Goal: Information Seeking & Learning: Learn about a topic

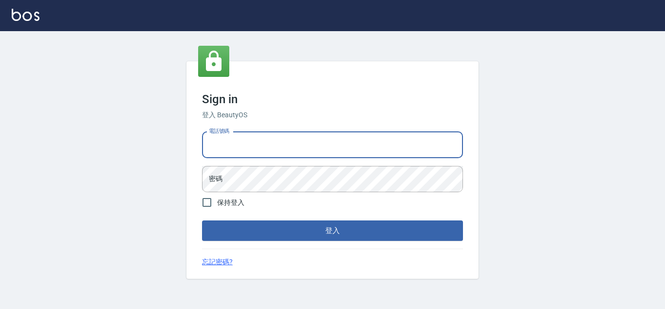
click at [233, 143] on input "電話號碼" at bounding box center [332, 145] width 261 height 26
type input "29572957"
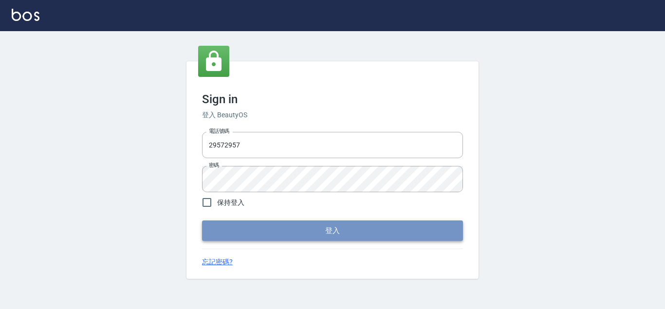
click at [304, 228] on button "登入" at bounding box center [332, 230] width 261 height 20
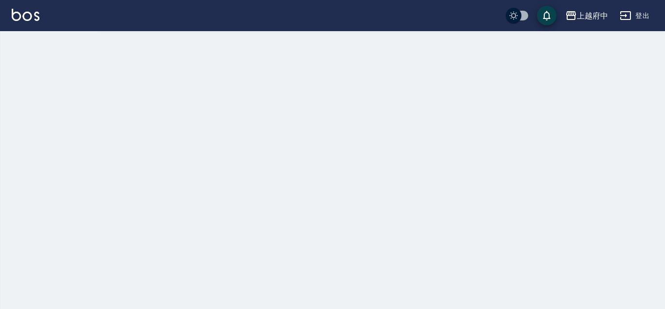
click at [149, 214] on div at bounding box center [332, 154] width 665 height 309
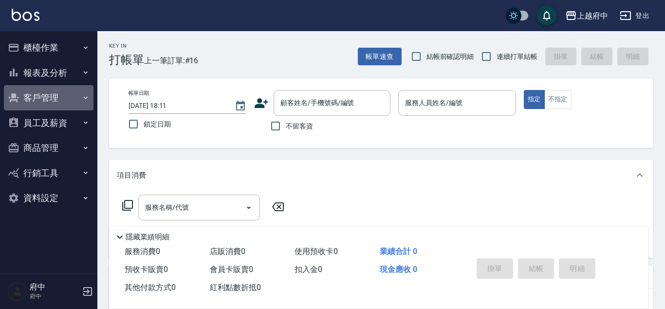
click at [42, 99] on button "客戶管理" at bounding box center [49, 97] width 90 height 25
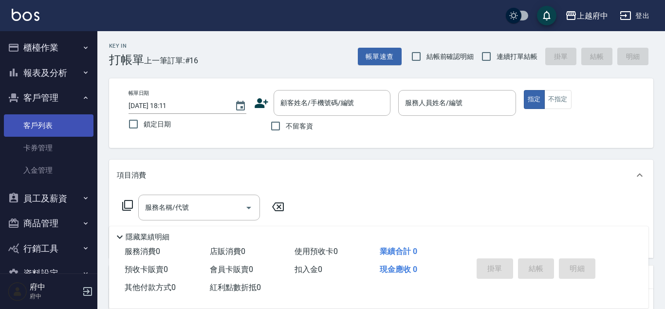
click at [44, 116] on link "客戶列表" at bounding box center [49, 125] width 90 height 22
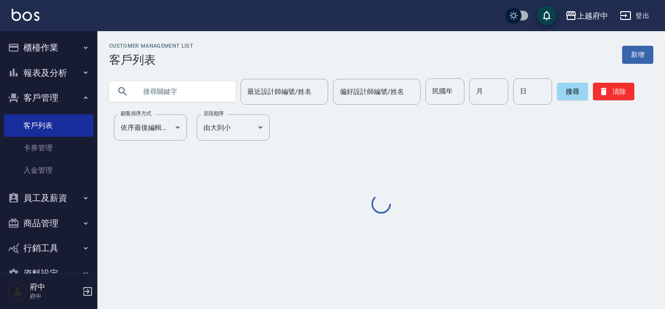
click at [149, 93] on input "text" at bounding box center [181, 91] width 91 height 26
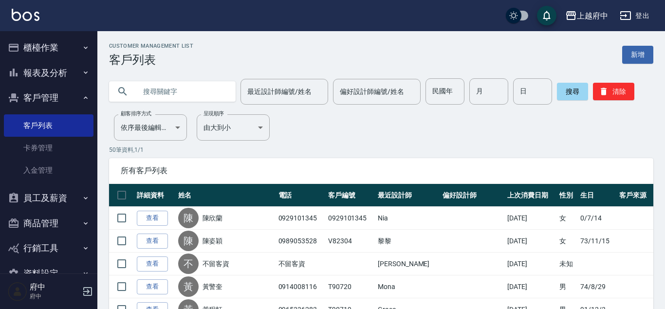
paste input "[PERSON_NAME]"
type input "[PERSON_NAME]"
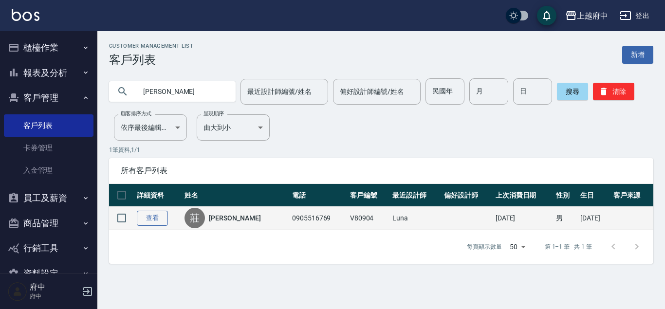
click at [152, 221] on link "查看" at bounding box center [152, 218] width 31 height 15
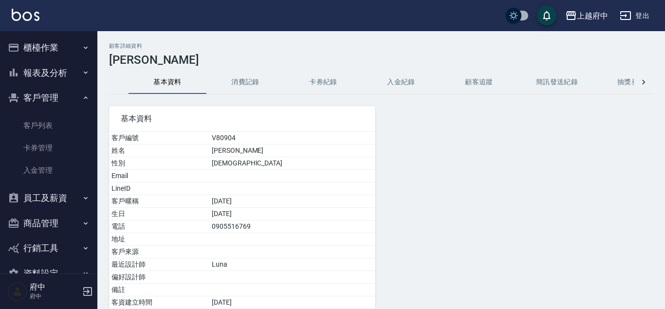
click at [227, 82] on button "消費記錄" at bounding box center [245, 82] width 78 height 23
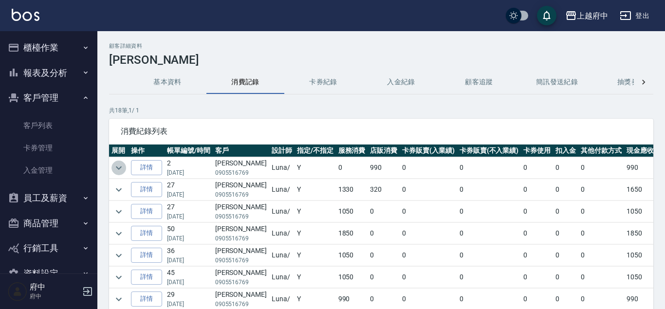
click at [119, 171] on icon "expand row" at bounding box center [119, 168] width 12 height 12
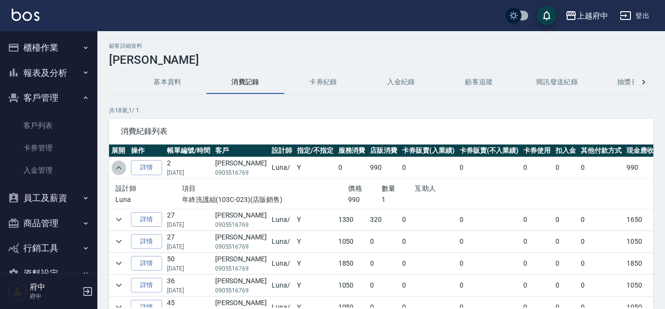
click at [119, 171] on icon "expand row" at bounding box center [119, 168] width 12 height 12
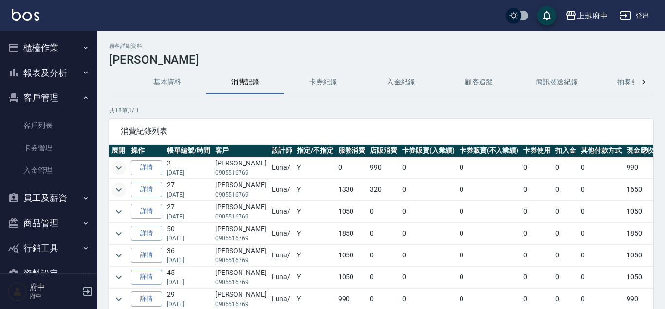
click at [121, 194] on icon "expand row" at bounding box center [119, 190] width 12 height 12
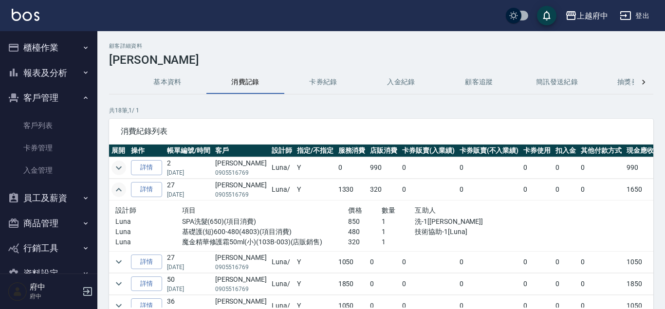
click at [121, 194] on icon "expand row" at bounding box center [119, 190] width 12 height 12
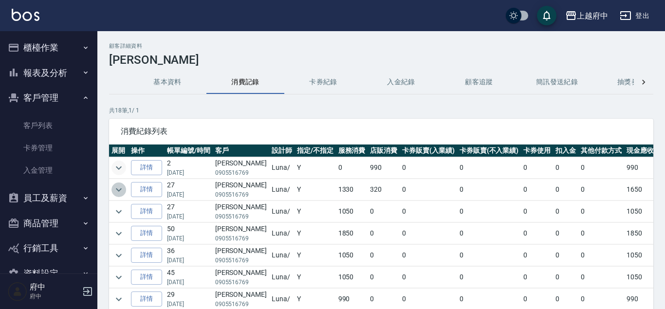
click at [121, 194] on icon "expand row" at bounding box center [119, 190] width 12 height 12
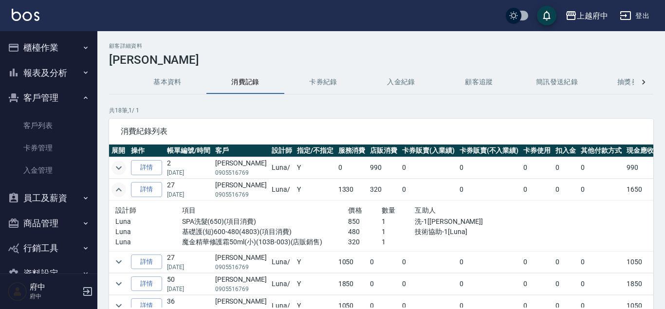
click at [121, 194] on icon "expand row" at bounding box center [119, 190] width 12 height 12
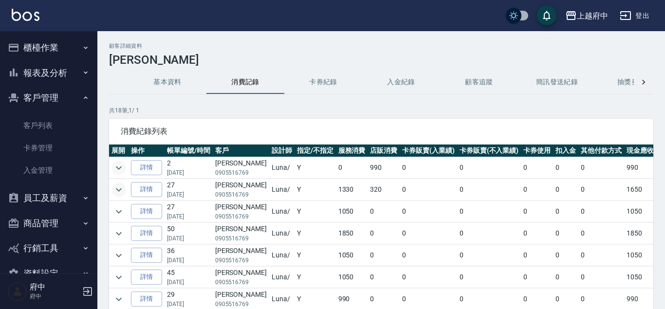
click at [61, 100] on button "客戶管理" at bounding box center [49, 97] width 90 height 25
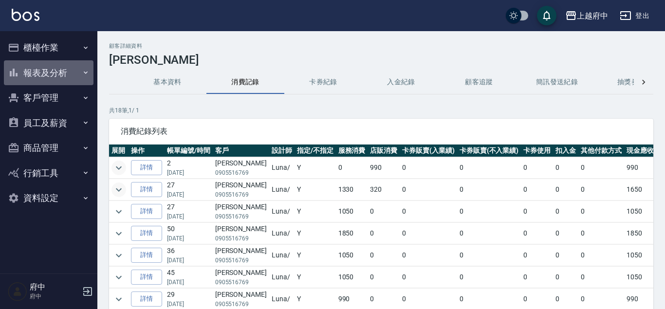
click at [61, 77] on button "報表及分析" at bounding box center [49, 72] width 90 height 25
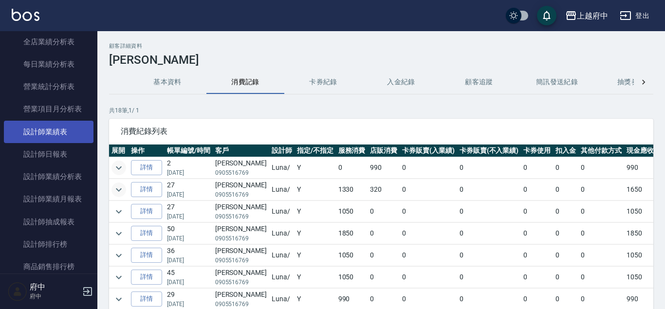
scroll to position [333, 0]
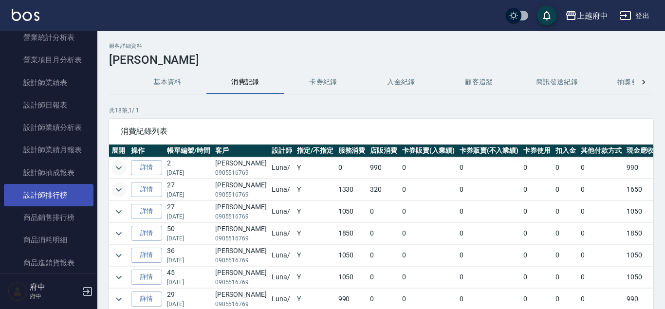
click at [74, 198] on link "設計師排行榜" at bounding box center [49, 195] width 90 height 22
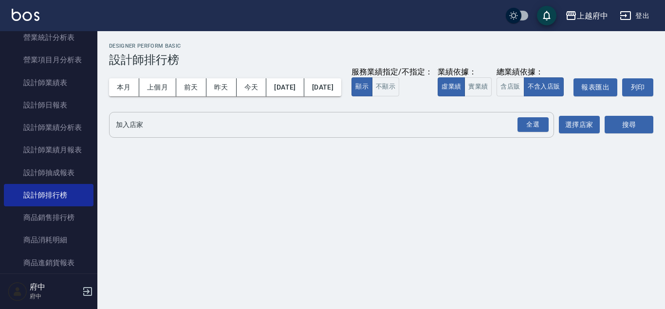
click at [516, 134] on button "全選" at bounding box center [532, 124] width 35 height 19
click at [531, 134] on button "全選" at bounding box center [532, 124] width 35 height 19
click at [531, 132] on div "全選" at bounding box center [532, 124] width 31 height 15
click at [626, 134] on button "搜尋" at bounding box center [628, 125] width 49 height 18
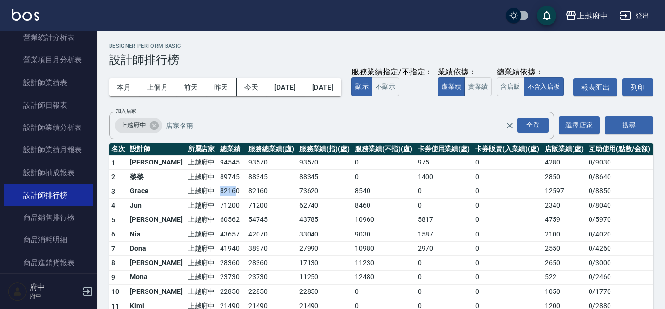
drag, startPoint x: 192, startPoint y: 212, endPoint x: 212, endPoint y: 211, distance: 20.0
click at [211, 199] on tr "3 Grace 上越府中 82160 82160 73620 8540 0 0 12597 0 / 8850" at bounding box center [381, 191] width 544 height 15
click at [218, 199] on td "82160" at bounding box center [232, 191] width 28 height 15
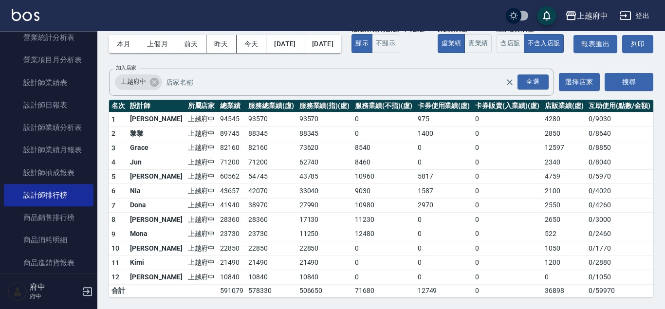
scroll to position [62, 0]
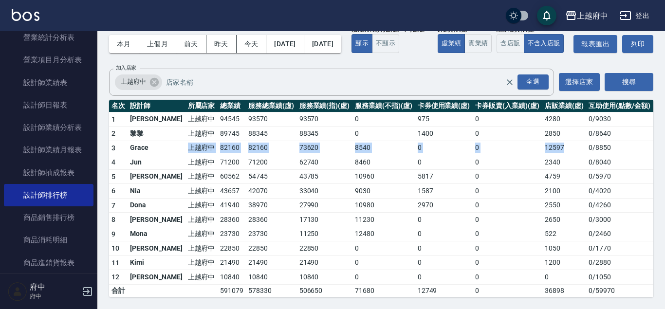
drag, startPoint x: 163, startPoint y: 149, endPoint x: 557, endPoint y: 150, distance: 394.1
click at [557, 150] on tr "3 Grace 上越府中 82160 82160 73620 8540 0 0 12597 0 / 8850" at bounding box center [381, 148] width 544 height 15
click at [496, 53] on button "含店販" at bounding box center [509, 43] width 27 height 19
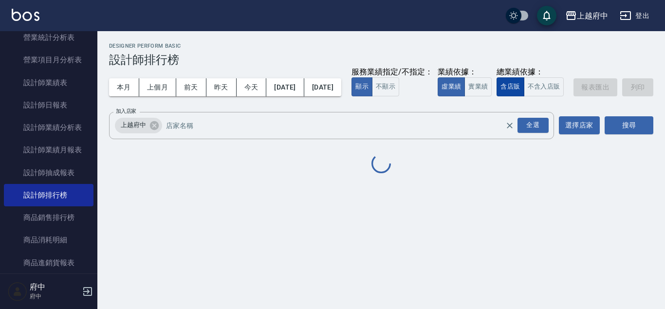
scroll to position [0, 0]
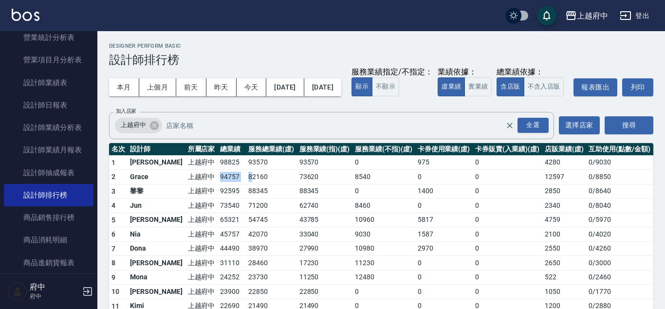
drag, startPoint x: 190, startPoint y: 196, endPoint x: 239, endPoint y: 192, distance: 48.8
click at [226, 184] on tr "2 Grace 上越府中 94757 82160 73620 8540 0 0 12597 0 / 8850" at bounding box center [381, 177] width 544 height 15
click at [246, 184] on td "82160" at bounding box center [271, 177] width 51 height 15
drag, startPoint x: 520, startPoint y: 192, endPoint x: 573, endPoint y: 197, distance: 53.3
click at [573, 184] on tr "2 Grace 上越府中 94757 82160 73620 8540 0 0 12597 0 / 8850" at bounding box center [381, 177] width 544 height 15
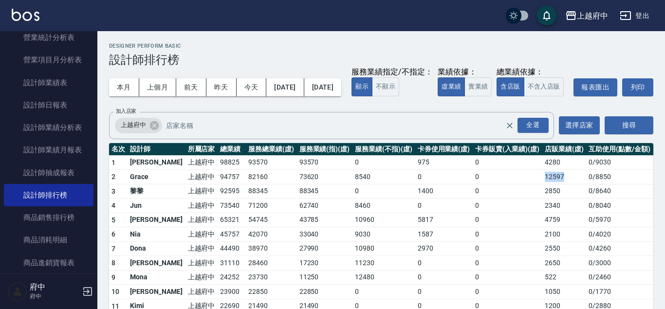
click at [573, 184] on td "12597" at bounding box center [564, 177] width 44 height 15
click at [524, 96] on button "不含入店販" at bounding box center [544, 86] width 40 height 19
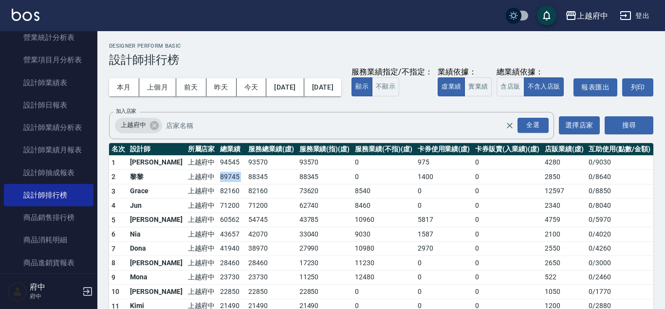
drag, startPoint x: 193, startPoint y: 198, endPoint x: 225, endPoint y: 194, distance: 31.8
click at [224, 184] on tr "2 黎黎 [GEOGRAPHIC_DATA] 89745 88345 88345 0 1400 0 2850 0 / 8640" at bounding box center [381, 177] width 544 height 15
click at [529, 184] on td "0" at bounding box center [507, 177] width 70 height 15
drag, startPoint x: 194, startPoint y: 207, endPoint x: 244, endPoint y: 205, distance: 49.7
click at [242, 199] on tr "3 Grace 上越府中 82160 82160 73620 8540 0 0 12597 0 / 8850" at bounding box center [381, 191] width 544 height 15
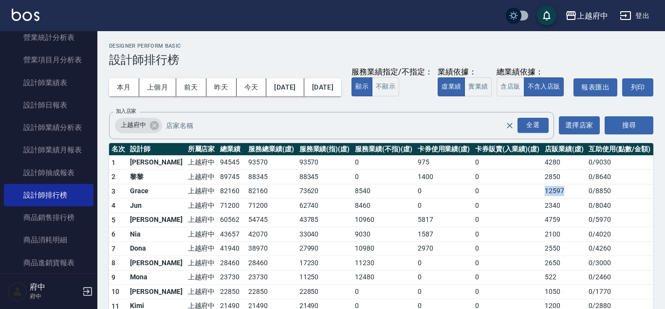
drag, startPoint x: 532, startPoint y: 210, endPoint x: 578, endPoint y: 208, distance: 46.3
click at [578, 199] on tr "3 Grace 上越府中 82160 82160 73620 8540 0 0 12597 0 / 8850" at bounding box center [381, 191] width 544 height 15
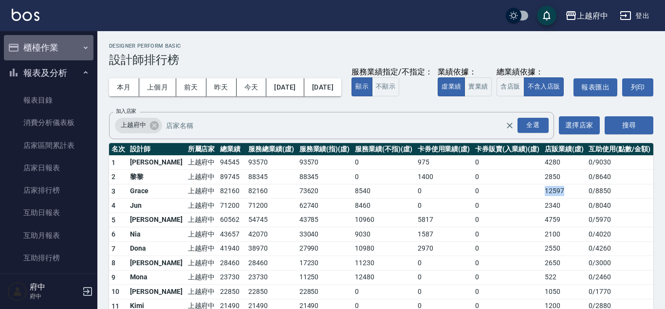
click at [68, 48] on button "櫃檯作業" at bounding box center [49, 47] width 90 height 25
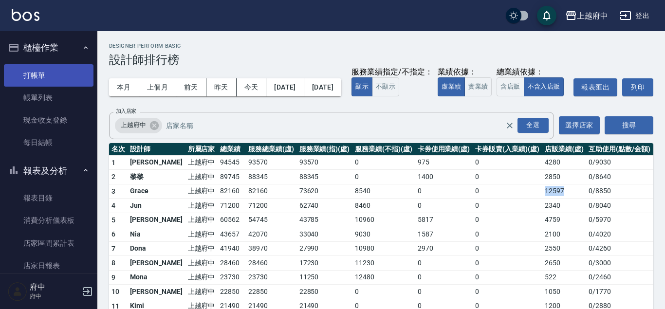
click at [71, 79] on link "打帳單" at bounding box center [49, 75] width 90 height 22
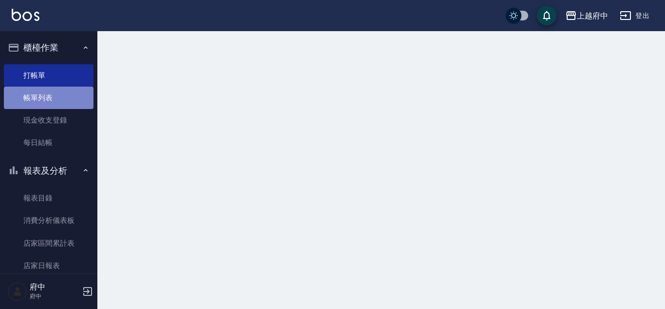
click at [69, 98] on link "帳單列表" at bounding box center [49, 98] width 90 height 22
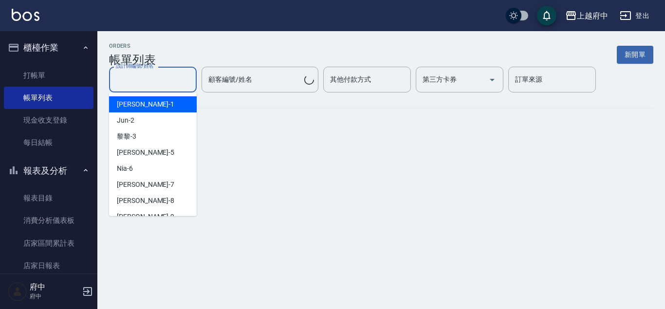
click at [179, 84] on input "設計師編號/姓名" at bounding box center [152, 79] width 79 height 17
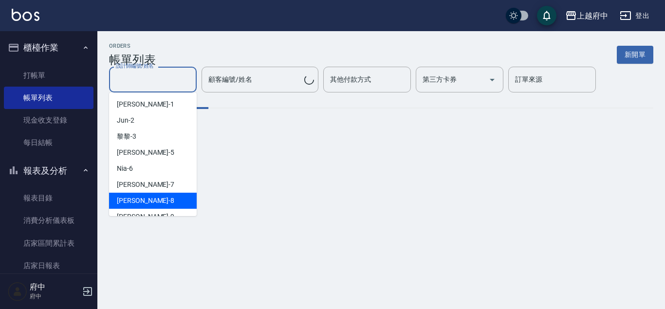
click at [166, 194] on div "[PERSON_NAME] -8" at bounding box center [153, 201] width 88 height 16
type input "[PERSON_NAME]-8"
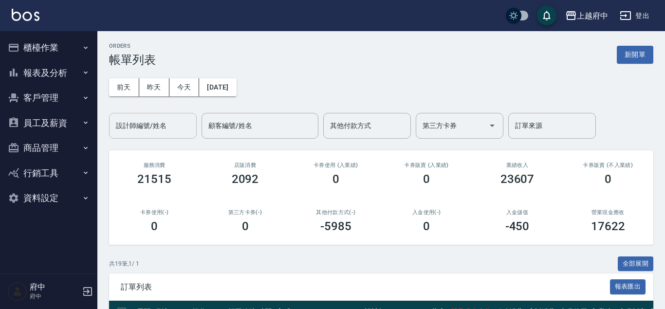
click at [171, 125] on input "設計師編號/姓名" at bounding box center [152, 125] width 79 height 17
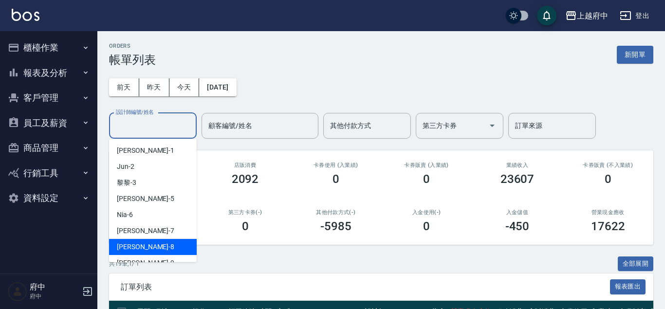
click at [169, 247] on div "[PERSON_NAME] -8" at bounding box center [153, 247] width 88 height 16
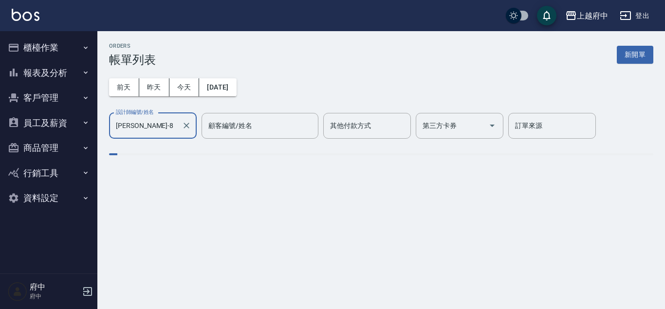
type input "[PERSON_NAME]-8"
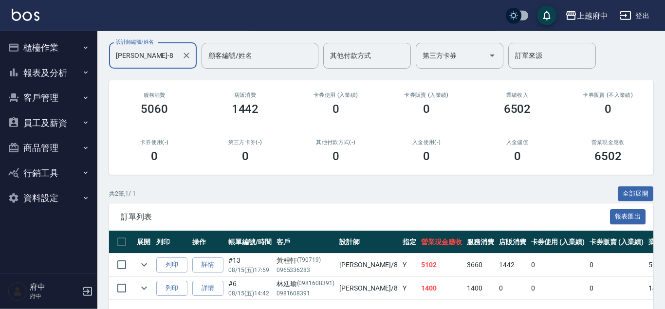
scroll to position [99, 0]
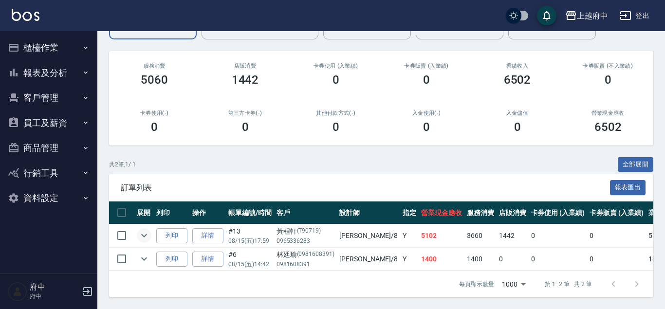
click at [145, 234] on icon "expand row" at bounding box center [144, 236] width 12 height 12
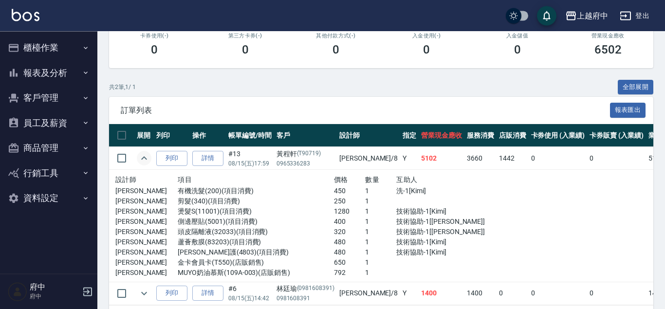
scroll to position [204, 0]
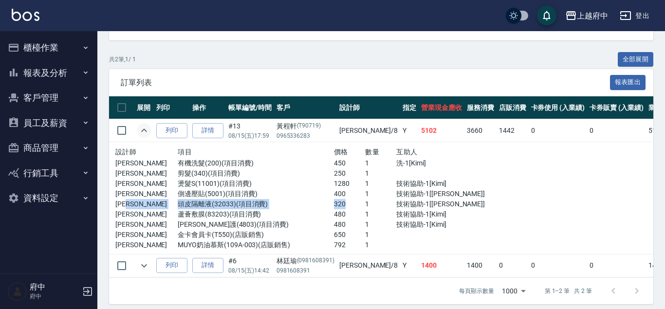
drag, startPoint x: 325, startPoint y: 204, endPoint x: 171, endPoint y: 205, distance: 153.8
click at [171, 205] on div "江驊侑 頭皮隔離液(32033)(項目消費) 320 1 技術協助-1[江驊侑]" at bounding box center [302, 204] width 375 height 10
drag, startPoint x: 255, startPoint y: 219, endPoint x: 176, endPoint y: 214, distance: 79.0
click at [178, 214] on p "蘆薈敷膜(83203)(項目消費)" at bounding box center [256, 214] width 156 height 10
click at [147, 264] on icon "expand row" at bounding box center [144, 266] width 12 height 12
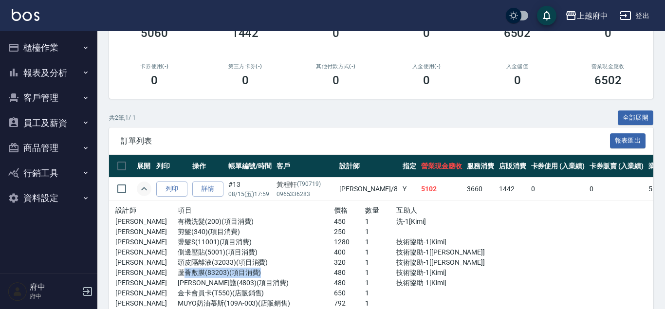
scroll to position [41, 0]
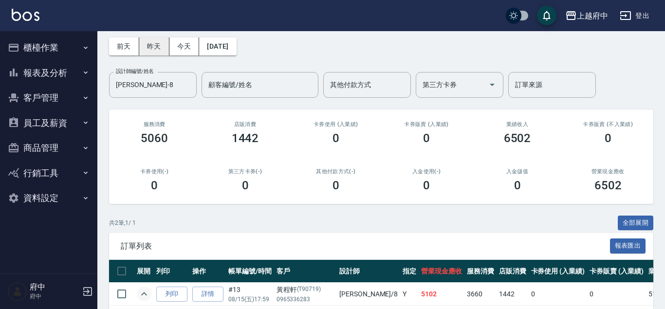
click at [162, 51] on button "昨天" at bounding box center [154, 46] width 30 height 18
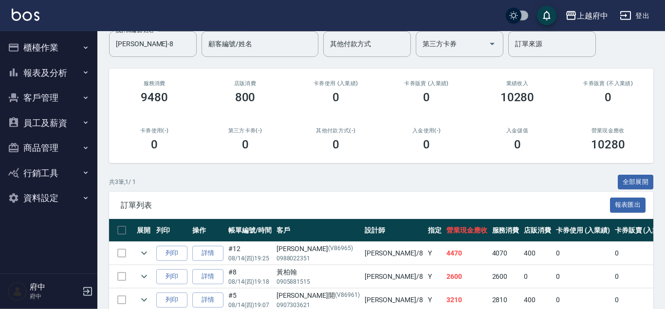
scroll to position [123, 0]
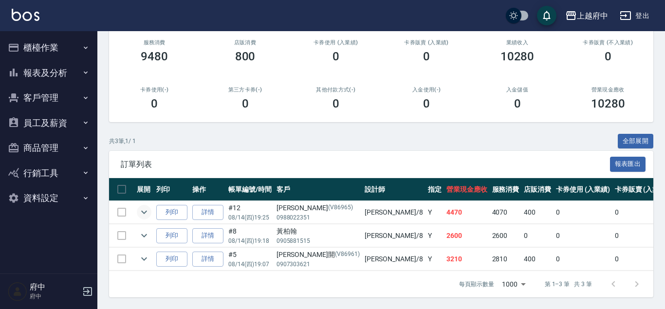
click at [145, 211] on icon "expand row" at bounding box center [144, 212] width 12 height 12
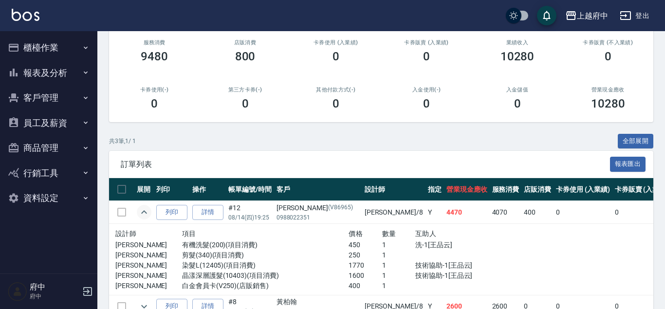
scroll to position [194, 0]
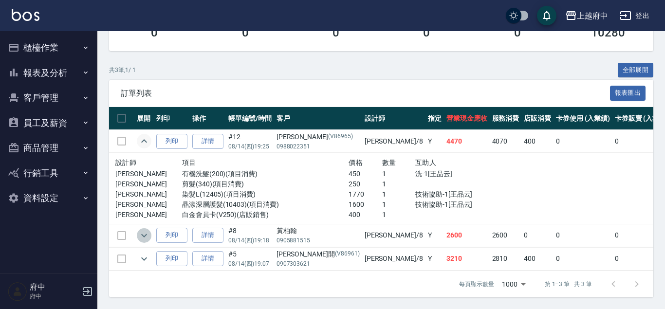
click at [149, 239] on icon "expand row" at bounding box center [144, 236] width 12 height 12
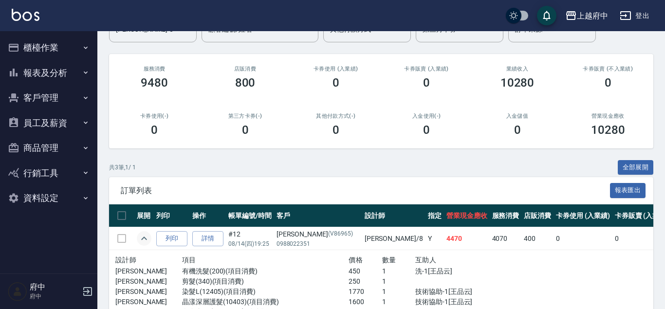
scroll to position [0, 0]
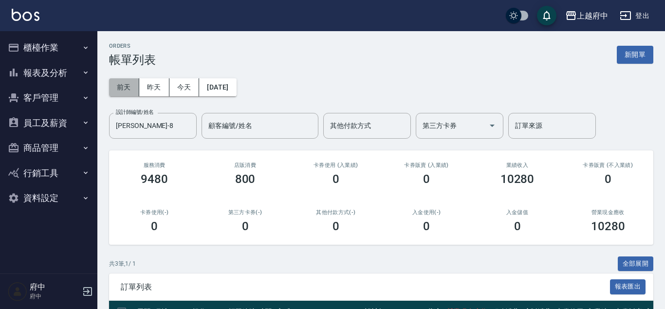
click at [135, 88] on button "前天" at bounding box center [124, 87] width 30 height 18
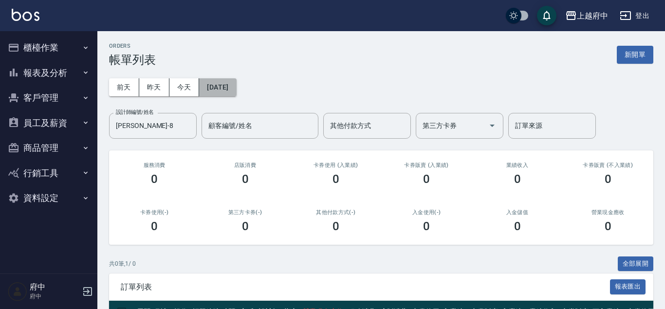
click at [236, 79] on button "[DATE]" at bounding box center [217, 87] width 37 height 18
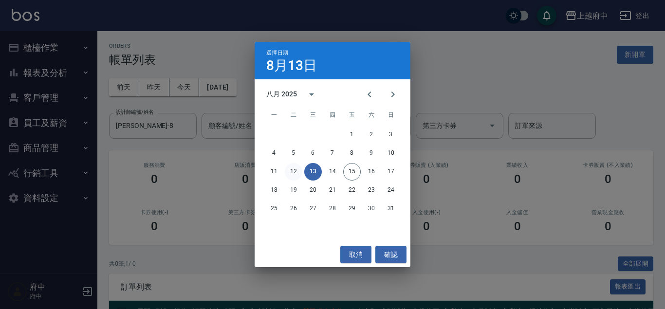
click at [295, 168] on button "12" at bounding box center [294, 172] width 18 height 18
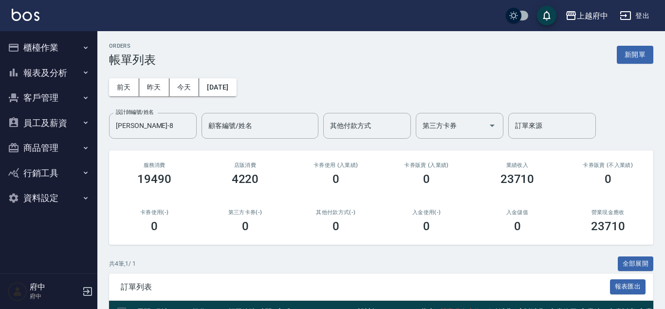
scroll to position [146, 0]
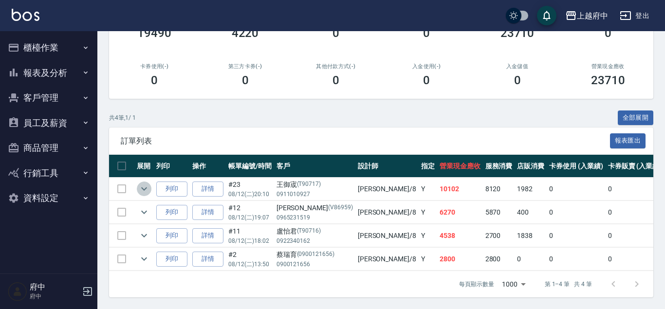
click at [151, 187] on button "expand row" at bounding box center [144, 188] width 15 height 15
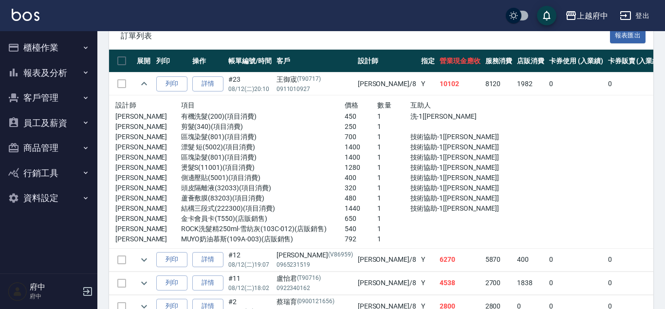
scroll to position [299, 0]
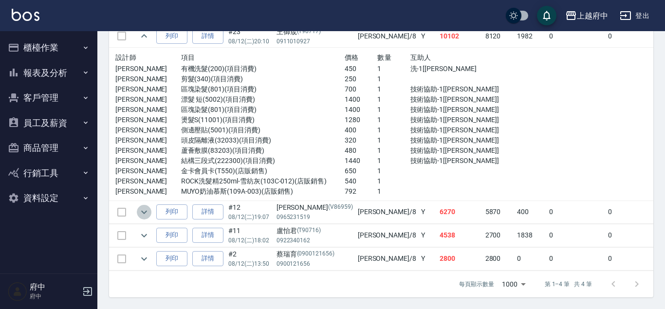
click at [144, 212] on icon "expand row" at bounding box center [144, 211] width 6 height 3
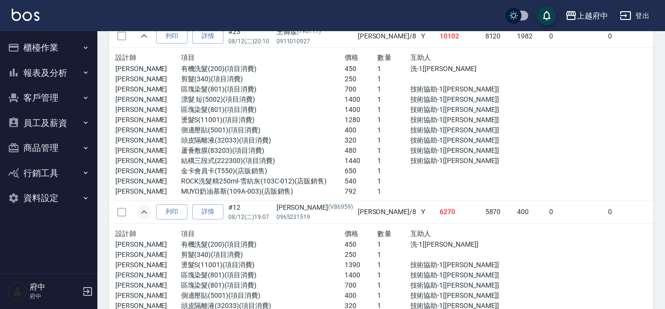
scroll to position [420, 0]
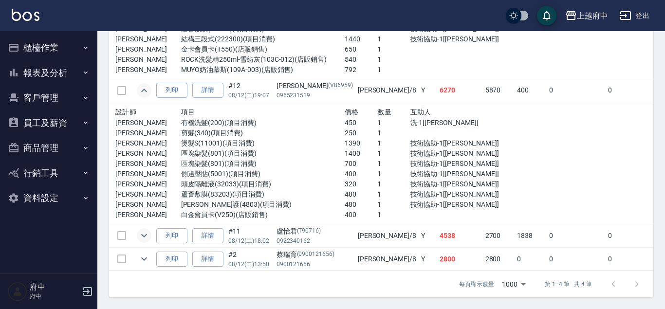
click at [145, 232] on icon "expand row" at bounding box center [144, 236] width 12 height 12
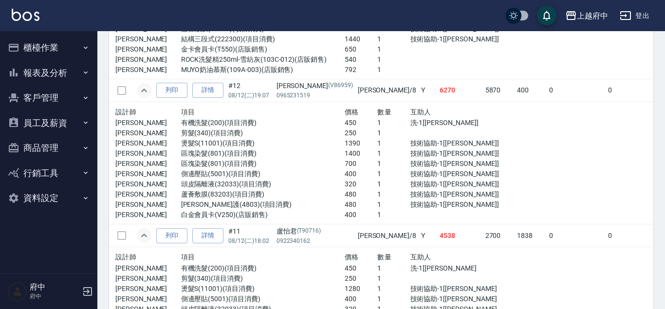
scroll to position [512, 0]
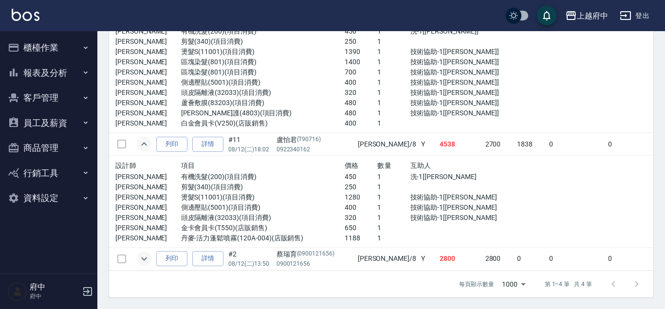
click at [145, 257] on icon "expand row" at bounding box center [144, 259] width 12 height 12
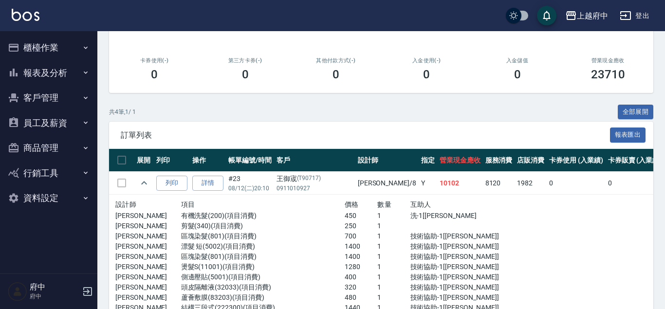
scroll to position [0, 0]
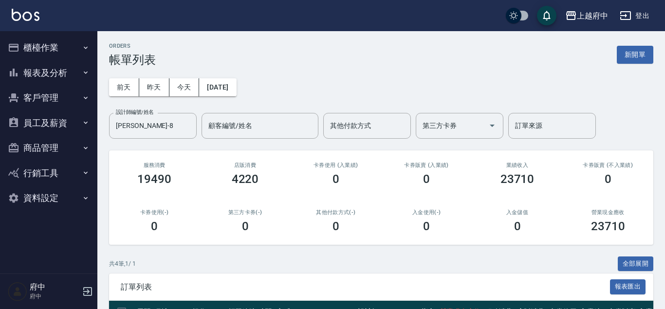
click at [255, 84] on div "前天 昨天 今天 2025/08/12 設計師編號/姓名 江驊侑-8 設計師編號/姓名 顧客編號/姓名 顧客編號/姓名 其他付款方式 其他付款方式 第三方卡券…" at bounding box center [381, 103] width 544 height 72
click at [236, 86] on button "[DATE]" at bounding box center [217, 87] width 37 height 18
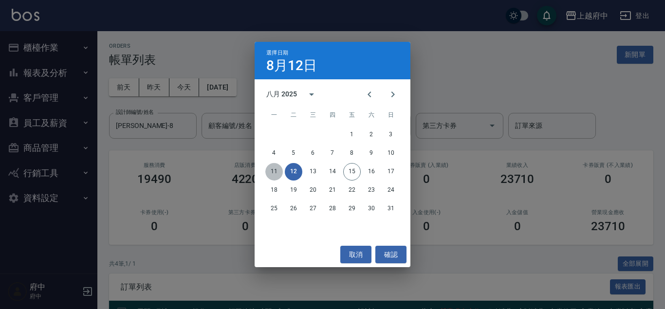
click at [281, 168] on button "11" at bounding box center [274, 172] width 18 height 18
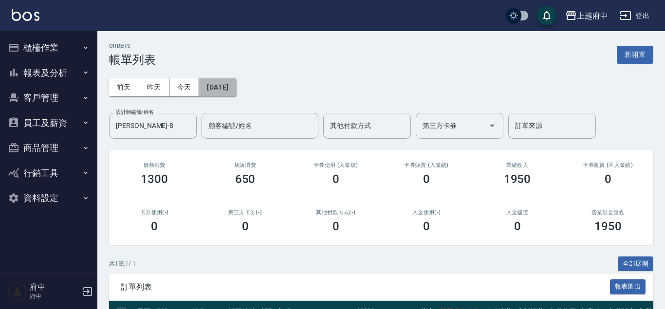
click at [236, 86] on button "2025/08/11" at bounding box center [217, 87] width 37 height 18
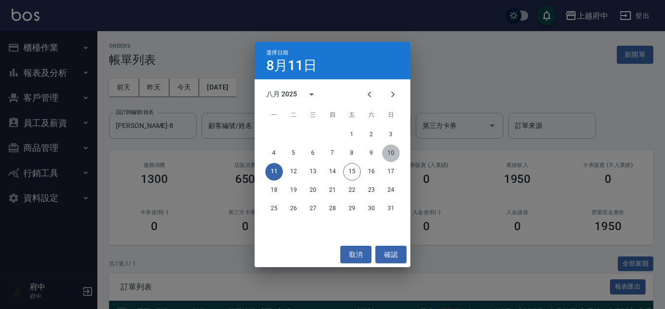
click at [392, 155] on button "10" at bounding box center [391, 154] width 18 height 18
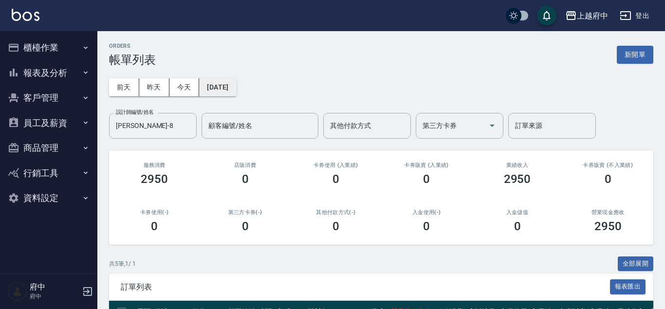
click at [225, 91] on button "2025/08/10" at bounding box center [217, 87] width 37 height 18
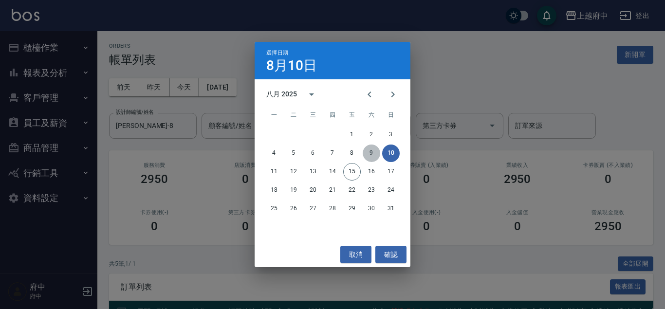
click at [375, 154] on button "9" at bounding box center [372, 154] width 18 height 18
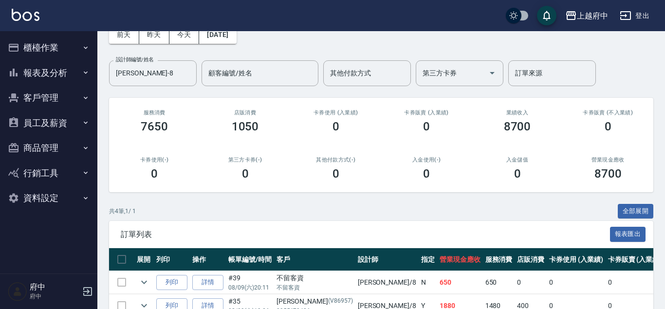
scroll to position [146, 0]
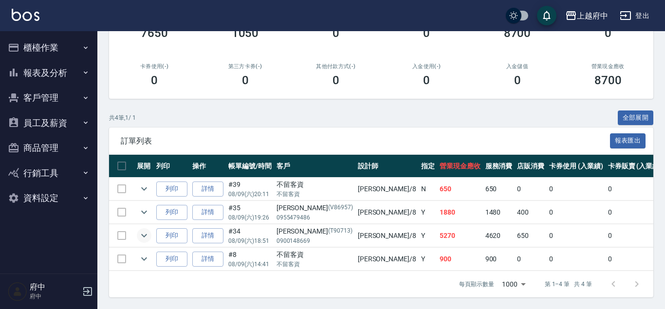
click at [141, 238] on icon "expand row" at bounding box center [144, 236] width 12 height 12
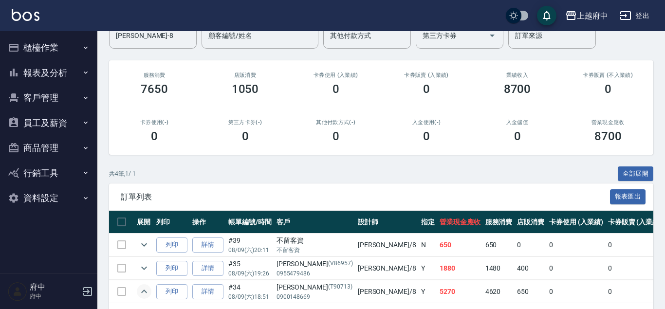
scroll to position [0, 0]
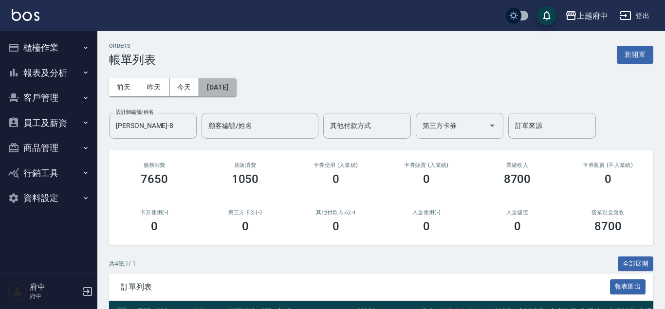
click at [230, 92] on button "2025/08/09" at bounding box center [217, 87] width 37 height 18
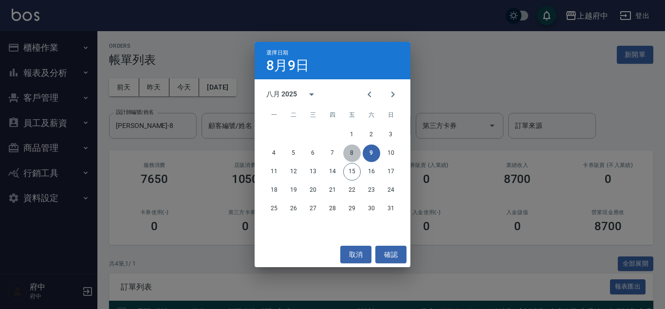
click at [347, 149] on button "8" at bounding box center [352, 154] width 18 height 18
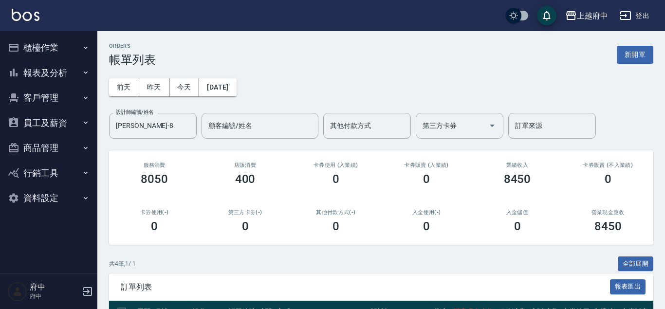
scroll to position [146, 0]
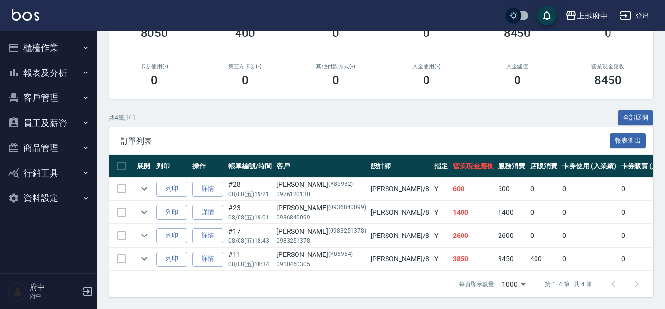
click at [155, 255] on td "列印" at bounding box center [172, 259] width 36 height 23
click at [147, 258] on icon "expand row" at bounding box center [144, 259] width 12 height 12
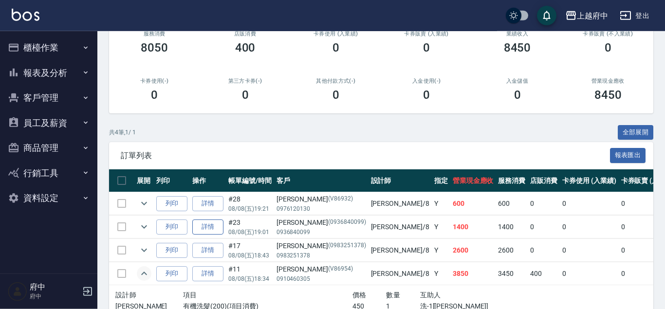
scroll to position [0, 0]
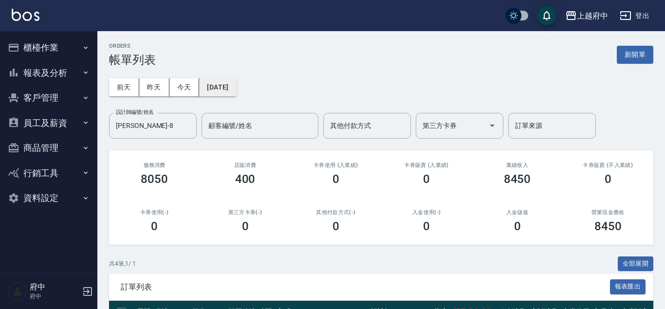
click at [236, 91] on button "2025/08/08" at bounding box center [217, 87] width 37 height 18
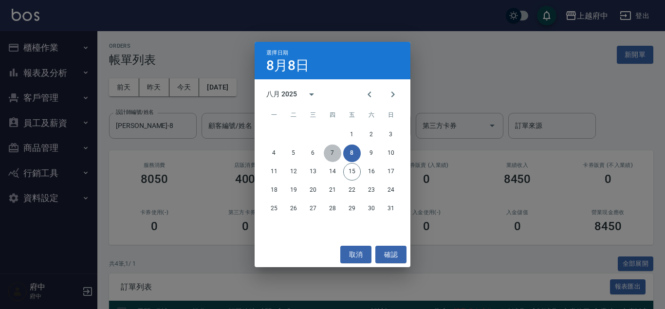
click at [334, 149] on button "7" at bounding box center [333, 154] width 18 height 18
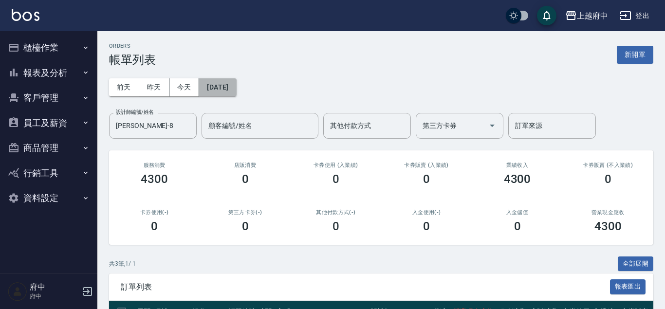
click at [236, 83] on button "2025/08/07" at bounding box center [217, 87] width 37 height 18
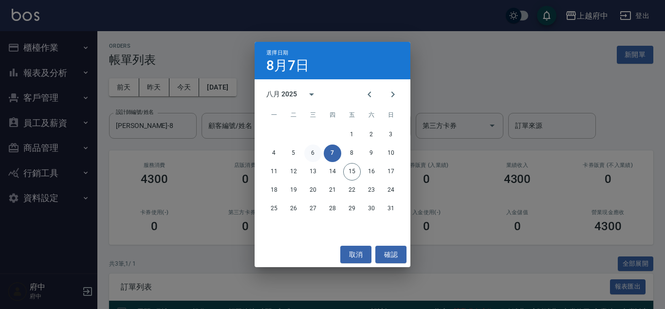
click at [311, 153] on button "6" at bounding box center [313, 154] width 18 height 18
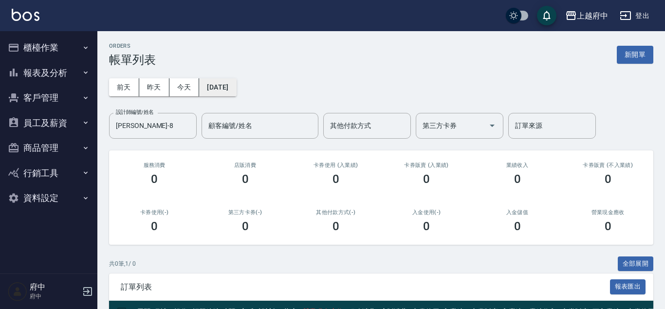
click at [234, 89] on button "2025/08/06" at bounding box center [217, 87] width 37 height 18
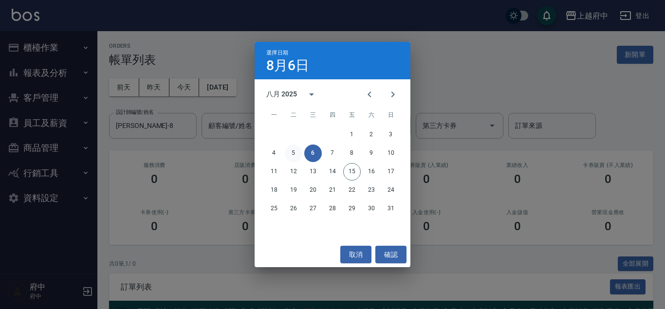
click at [290, 152] on button "5" at bounding box center [294, 154] width 18 height 18
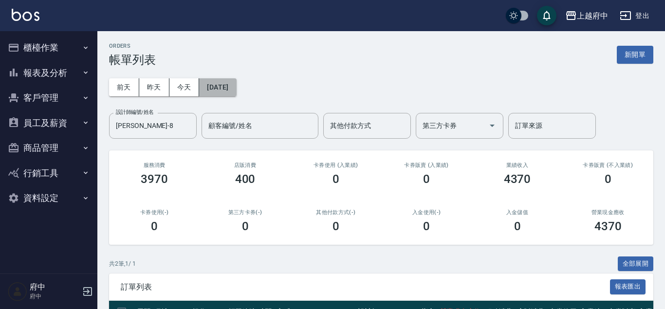
click at [236, 87] on button "2025/08/05" at bounding box center [217, 87] width 37 height 18
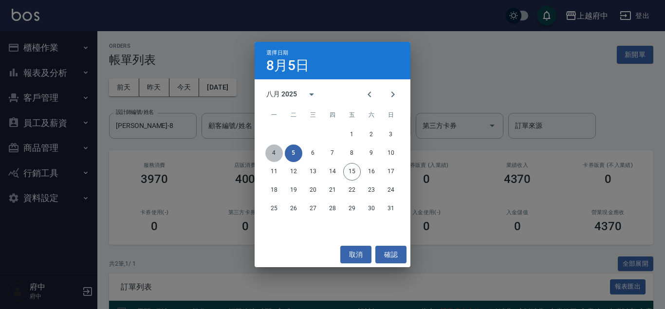
click at [272, 153] on button "4" at bounding box center [274, 154] width 18 height 18
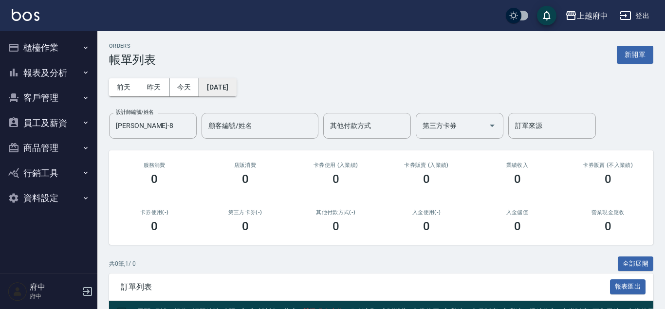
click at [233, 90] on button "2025/08/04" at bounding box center [217, 87] width 37 height 18
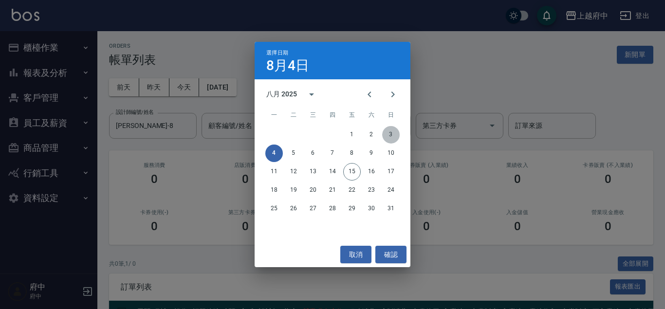
click at [386, 133] on button "3" at bounding box center [391, 135] width 18 height 18
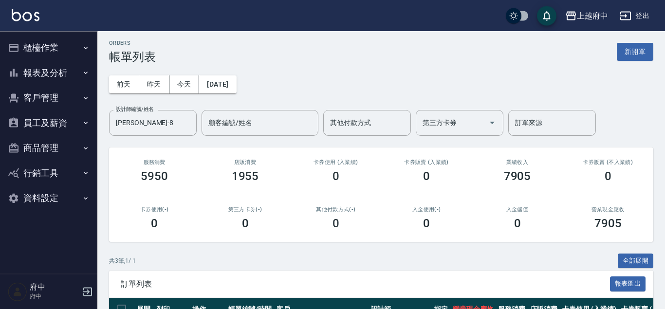
scroll to position [123, 0]
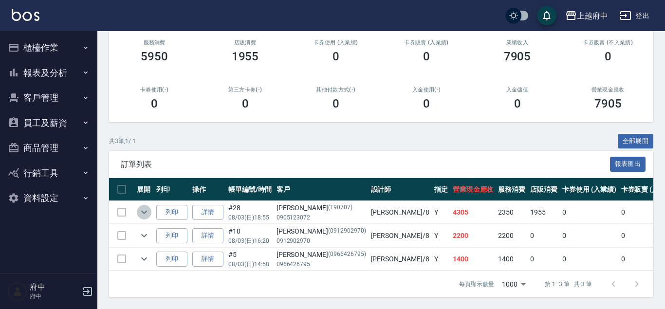
click at [141, 214] on icon "expand row" at bounding box center [144, 212] width 12 height 12
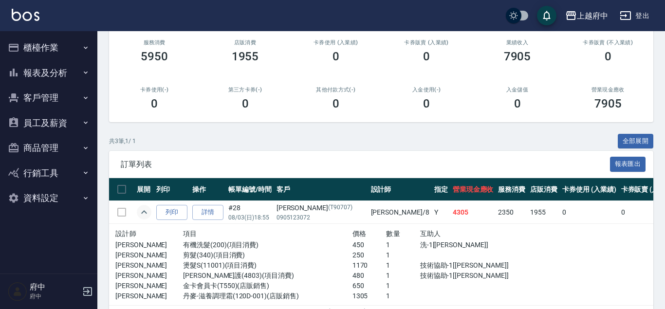
scroll to position [0, 0]
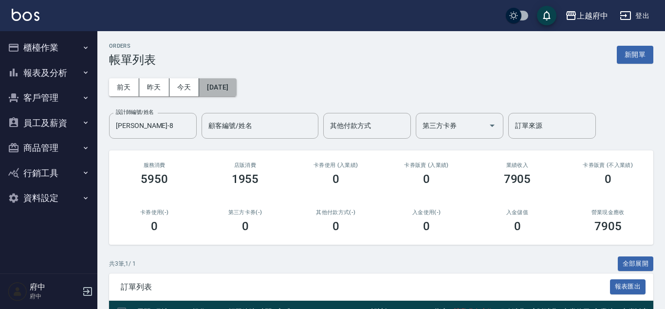
click at [232, 91] on button "2025/08/03" at bounding box center [217, 87] width 37 height 18
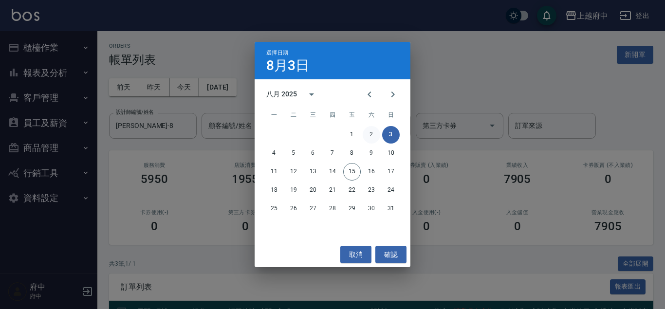
click at [373, 135] on button "2" at bounding box center [372, 135] width 18 height 18
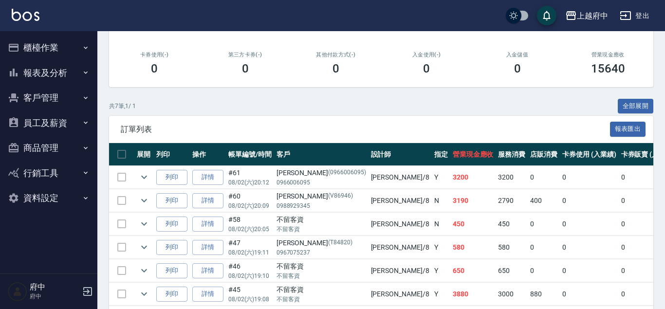
scroll to position [216, 0]
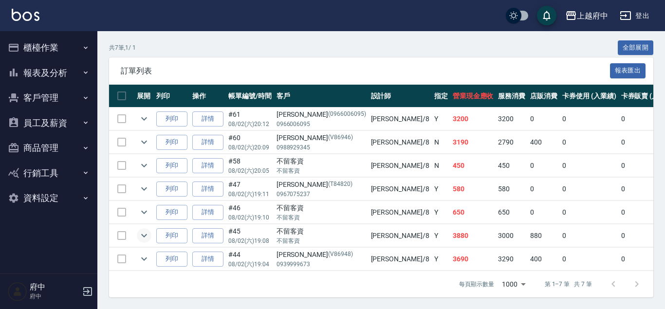
click at [149, 231] on icon "expand row" at bounding box center [144, 236] width 12 height 12
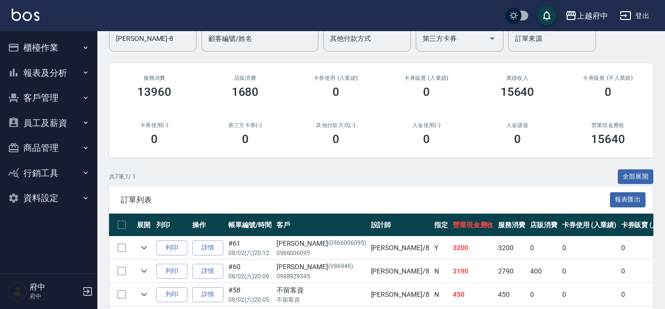
scroll to position [0, 0]
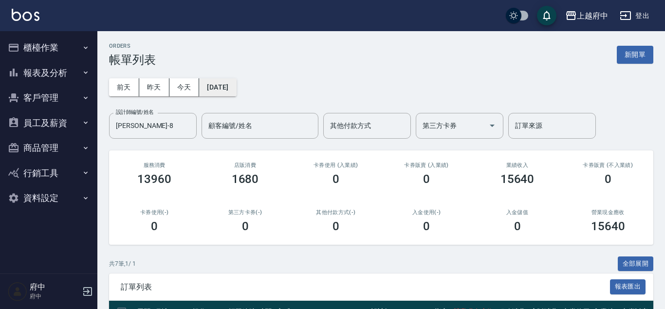
click at [206, 85] on button "2025/08/02" at bounding box center [217, 87] width 37 height 18
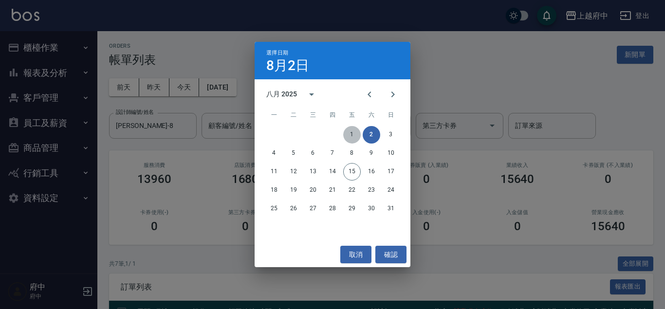
click at [355, 133] on button "1" at bounding box center [352, 135] width 18 height 18
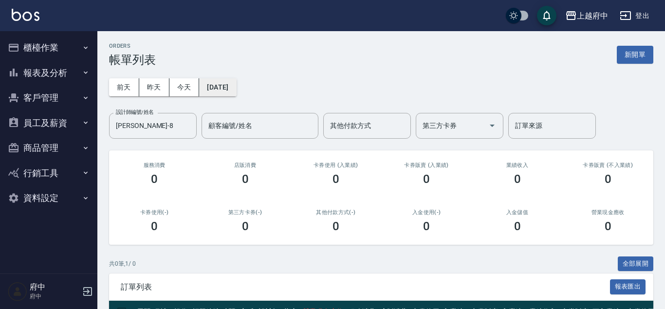
click at [229, 87] on button "[DATE]" at bounding box center [217, 87] width 37 height 18
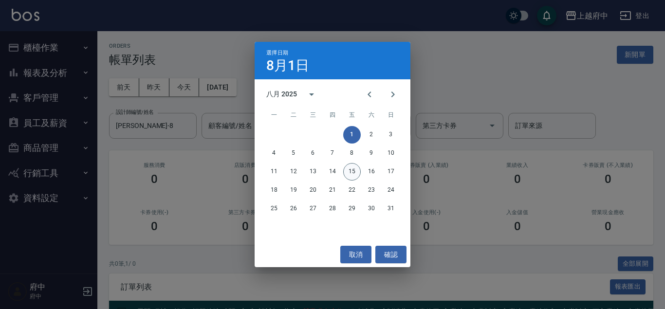
click at [345, 170] on button "15" at bounding box center [352, 172] width 18 height 18
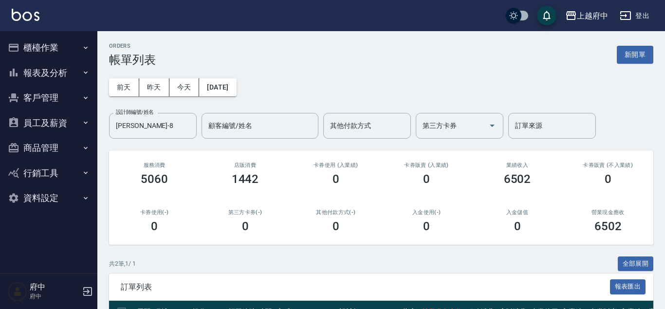
click at [73, 71] on button "報表及分析" at bounding box center [49, 72] width 90 height 25
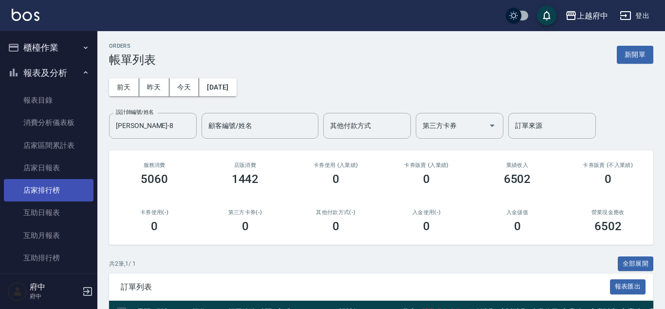
click at [42, 197] on link "店家排行榜" at bounding box center [49, 190] width 90 height 22
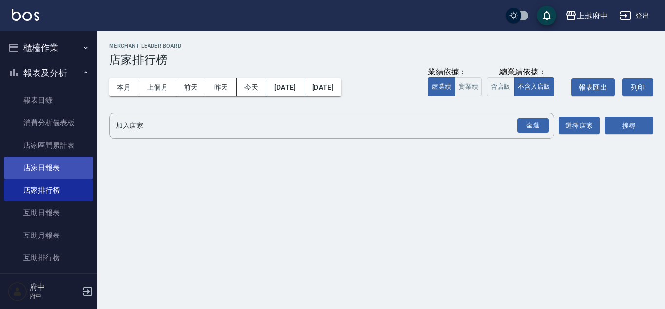
scroll to position [222, 0]
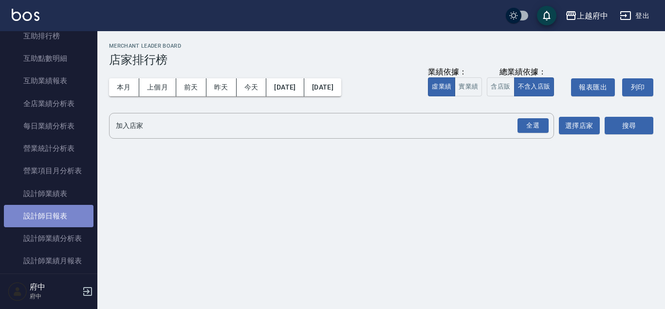
click at [56, 209] on link "設計師日報表" at bounding box center [49, 216] width 90 height 22
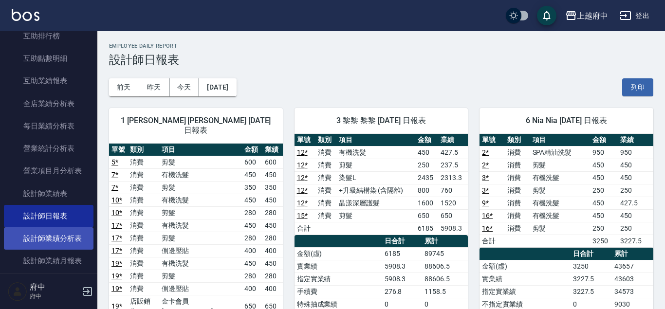
click at [73, 236] on link "設計師業績分析表" at bounding box center [49, 238] width 90 height 22
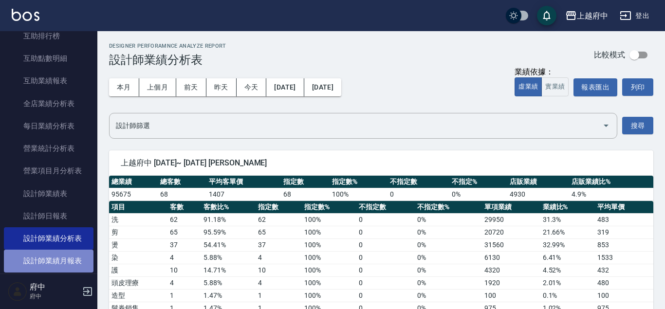
click at [46, 256] on link "設計師業績月報表" at bounding box center [49, 261] width 90 height 22
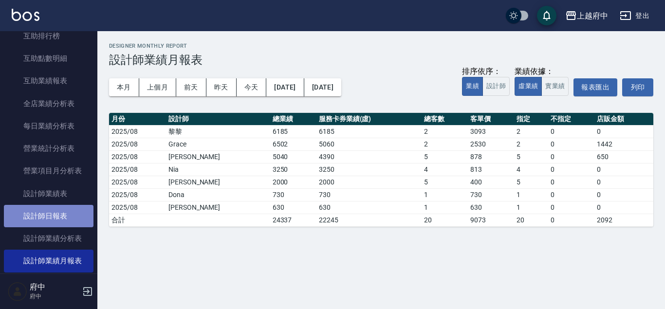
click at [51, 217] on link "設計師日報表" at bounding box center [49, 216] width 90 height 22
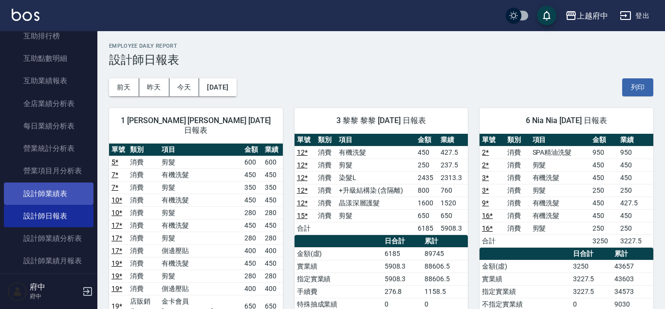
click at [58, 198] on link "設計師業績表" at bounding box center [49, 193] width 90 height 22
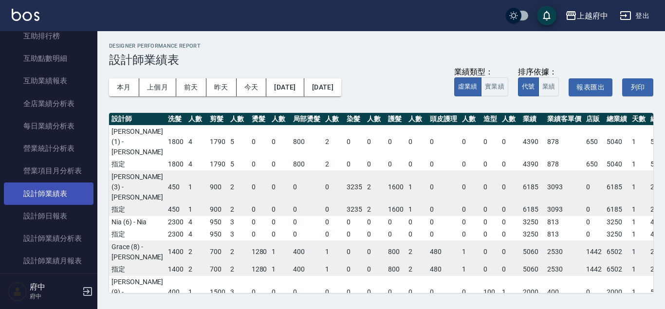
scroll to position [499, 0]
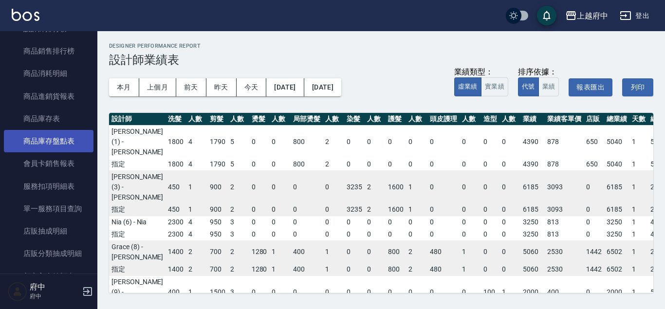
click at [56, 141] on link "商品庫存盤點表" at bounding box center [49, 141] width 90 height 22
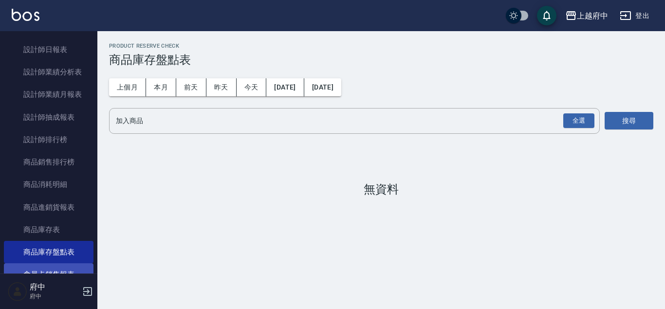
scroll to position [277, 0]
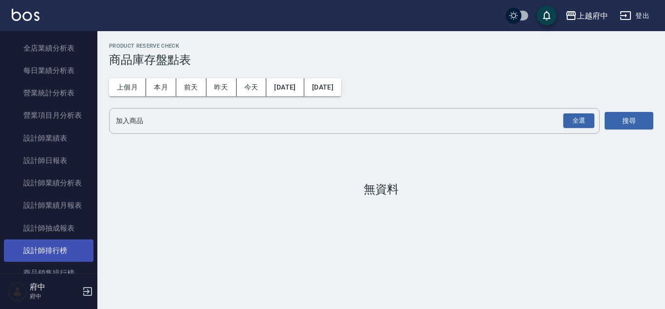
click at [59, 246] on link "設計師排行榜" at bounding box center [49, 250] width 90 height 22
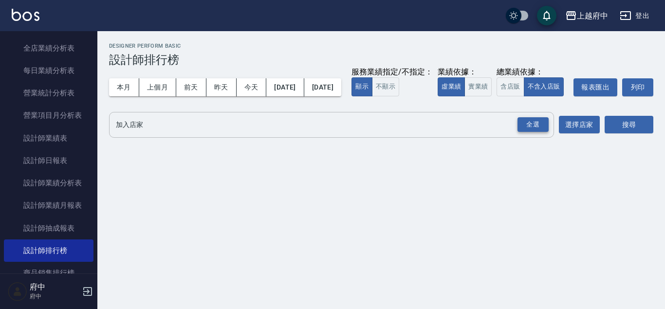
click at [521, 132] on div "全選" at bounding box center [532, 124] width 31 height 15
click at [620, 134] on button "搜尋" at bounding box center [628, 125] width 49 height 18
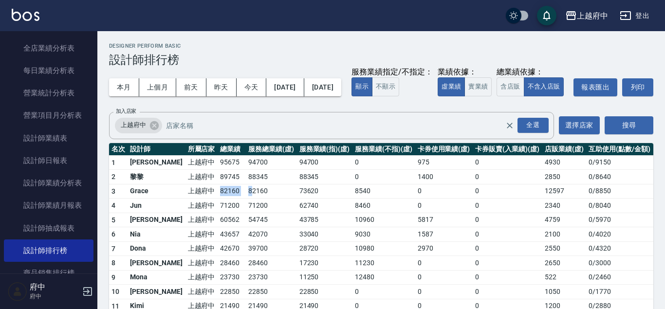
drag, startPoint x: 189, startPoint y: 214, endPoint x: 276, endPoint y: 214, distance: 87.1
click at [235, 199] on tr "3 Grace 上越府中 82160 82160 73620 8540 0 0 12597 0 / 8850" at bounding box center [381, 191] width 544 height 15
click at [496, 96] on button "含店販" at bounding box center [509, 86] width 27 height 19
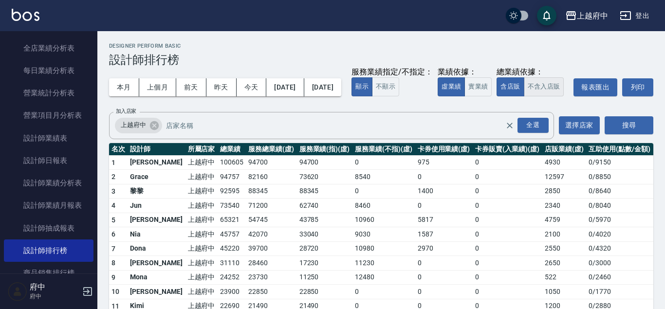
click at [524, 96] on button "不含入店販" at bounding box center [544, 86] width 40 height 19
